Goal: Find specific page/section

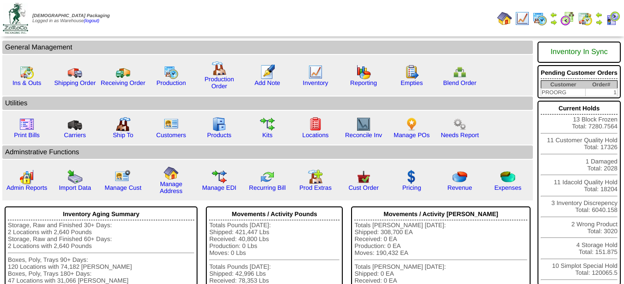
click at [589, 15] on img at bounding box center [585, 18] width 15 height 15
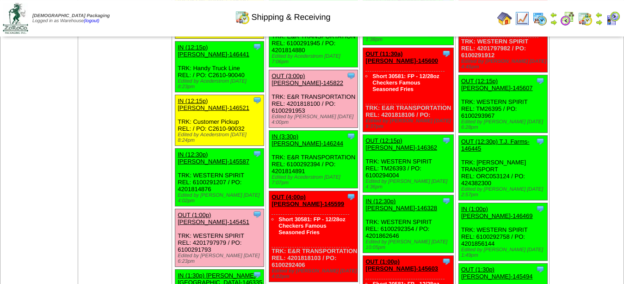
scroll to position [991, 0]
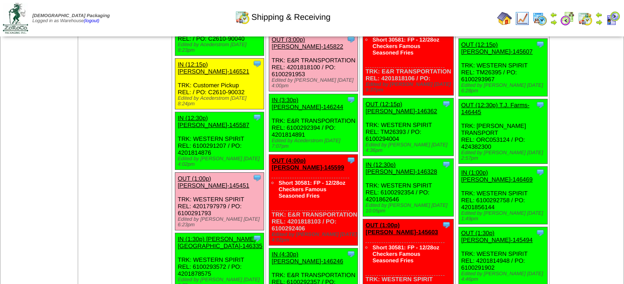
drag, startPoint x: 401, startPoint y: 149, endPoint x: 261, endPoint y: 244, distance: 169.2
click at [583, 88] on td "Sep 06 [+] Print" at bounding box center [586, 49] width 74 height 1956
